Goal: Transaction & Acquisition: Purchase product/service

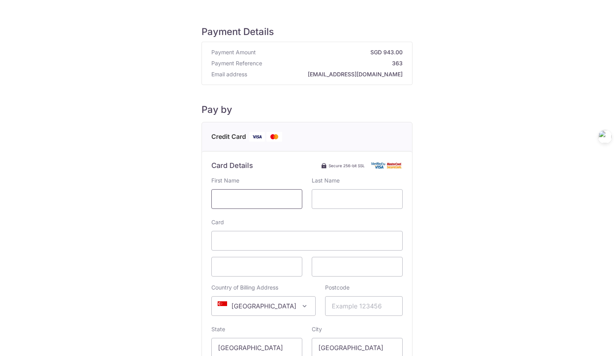
click at [238, 202] on input "text" at bounding box center [256, 199] width 91 height 20
type input "YIHANG"
type input "LYU"
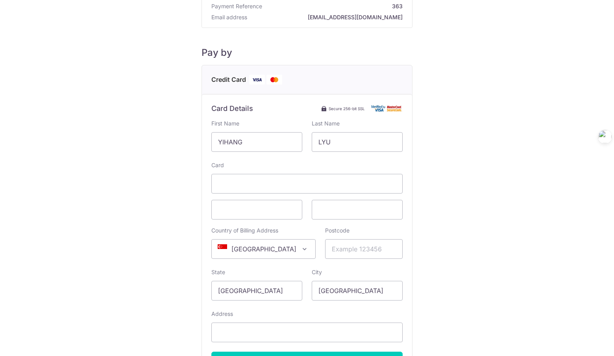
scroll to position [79, 0]
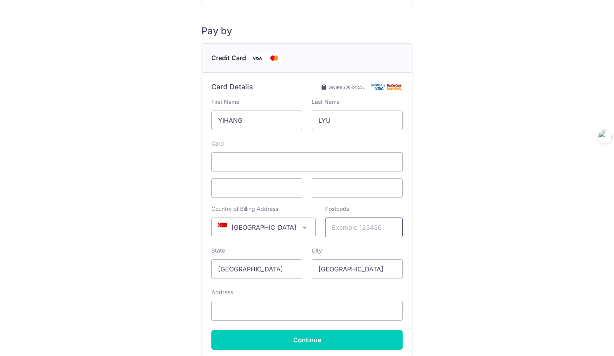
click at [328, 230] on input "Postcode" at bounding box center [363, 228] width 77 height 20
type input "367800"
type input "[STREET_ADDRESS] ,"
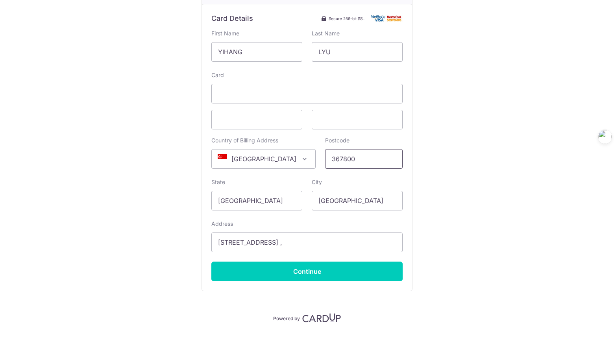
scroll to position [151, 0]
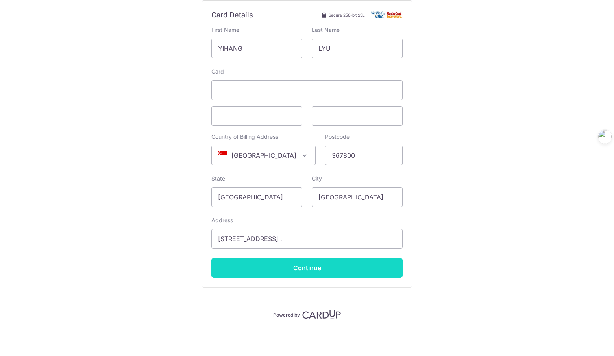
click at [310, 269] on input "Continue" at bounding box center [306, 268] width 191 height 20
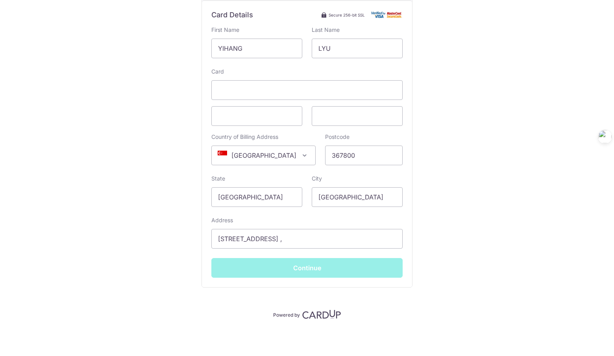
type input "**** 2828"
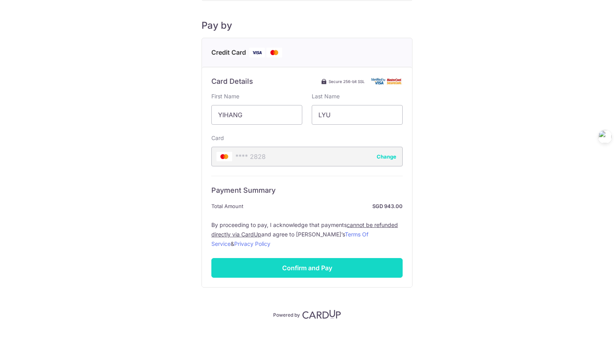
click at [313, 277] on input "Confirm and Pay" at bounding box center [306, 268] width 191 height 20
